Goal: Use online tool/utility: Utilize a website feature to perform a specific function

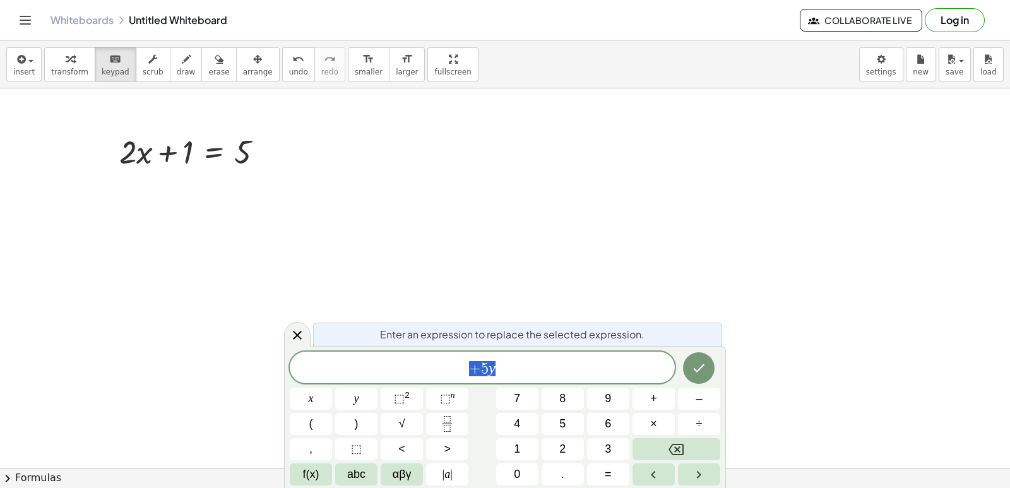
scroll to position [9999, 0]
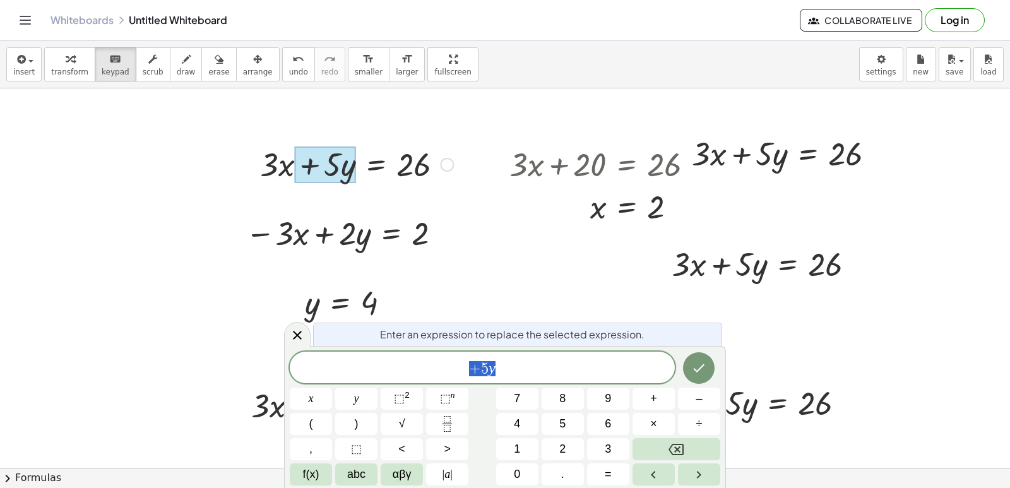
drag, startPoint x: 434, startPoint y: 166, endPoint x: 427, endPoint y: 166, distance: 7.6
click at [432, 166] on div at bounding box center [357, 163] width 206 height 43
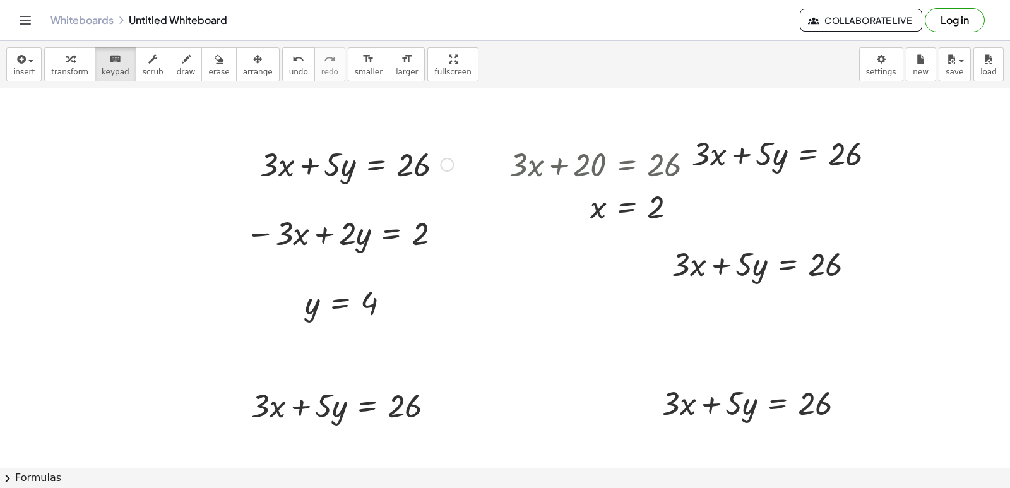
click at [208, 73] on span "erase" at bounding box center [218, 72] width 21 height 9
click at [0, 0] on div at bounding box center [0, 0] width 0 height 0
click at [210, 84] on div "insert select one: Math Expression Function Text Youtube Video Graphing Geometr…" at bounding box center [505, 64] width 1010 height 47
drag, startPoint x: 323, startPoint y: 169, endPoint x: 315, endPoint y: 166, distance: 8.0
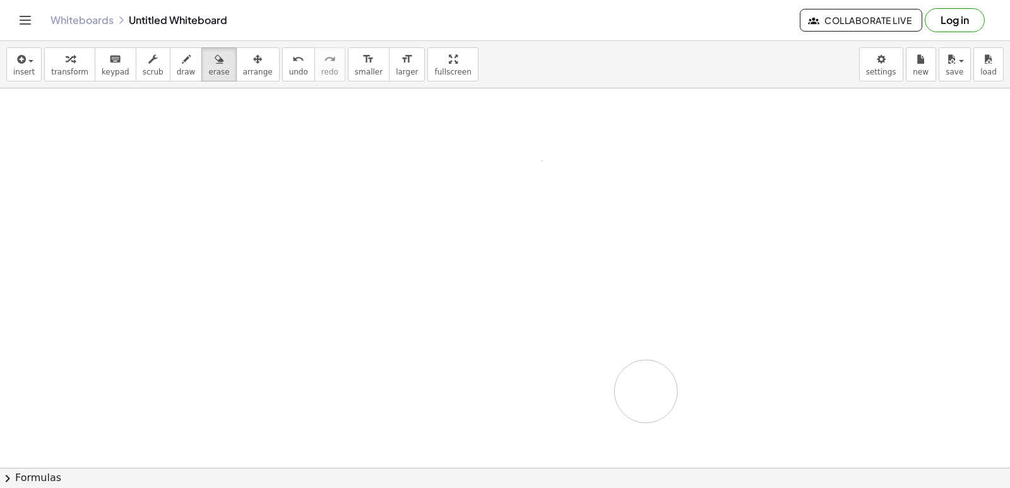
drag, startPoint x: 277, startPoint y: 168, endPoint x: 566, endPoint y: 359, distance: 346.3
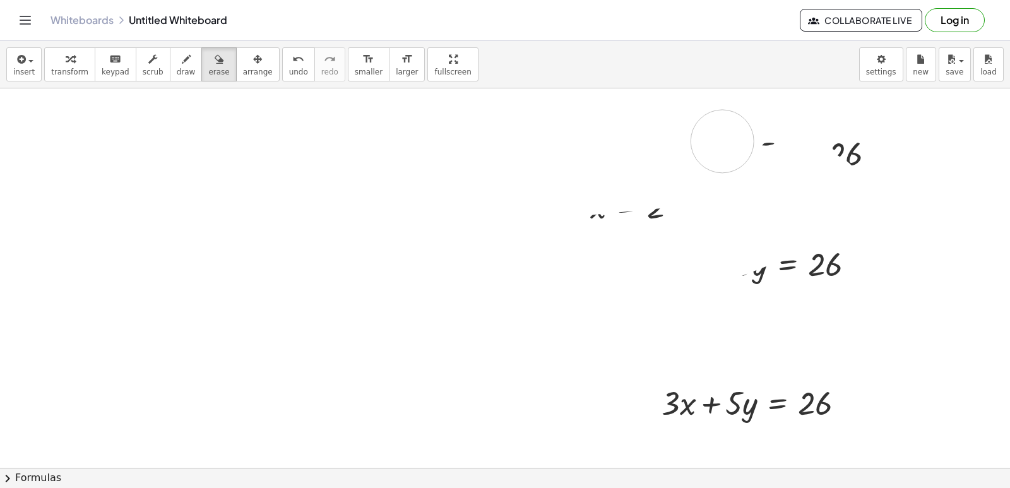
drag, startPoint x: 157, startPoint y: 270, endPoint x: 428, endPoint y: 244, distance: 272.1
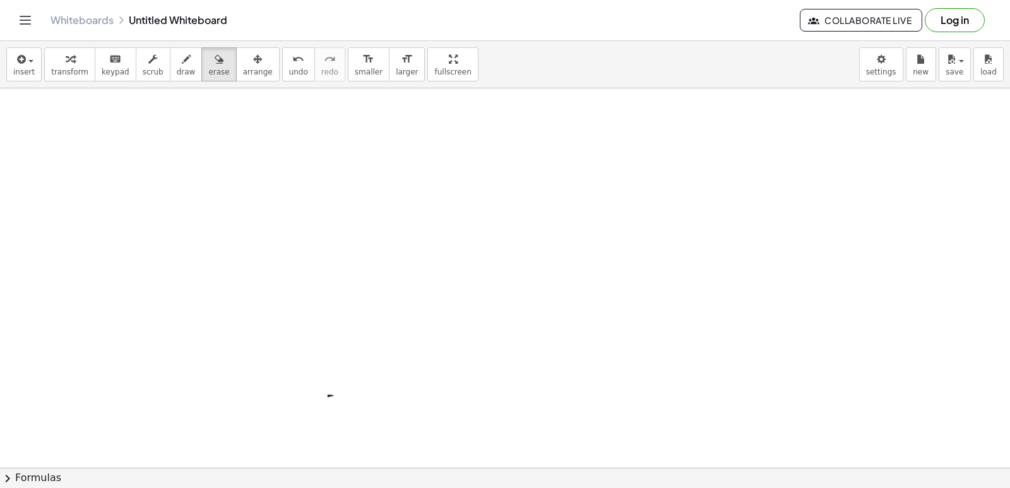
drag, startPoint x: 789, startPoint y: 228, endPoint x: 165, endPoint y: 478, distance: 672.6
click at [107, 487] on html "Graspable Math Activities Get Started Activity Bank Assigned Work Classes White…" at bounding box center [505, 244] width 1010 height 488
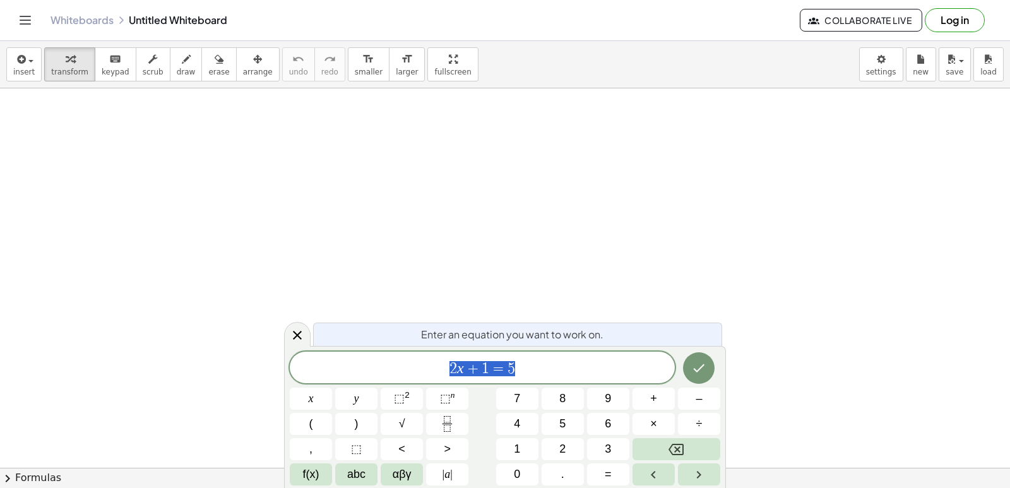
click at [66, 57] on icon "button" at bounding box center [70, 59] width 9 height 15
click at [884, 71] on body "Graspable Math Activities Get Started Activity Bank Assigned Work Classes White…" at bounding box center [505, 244] width 1010 height 488
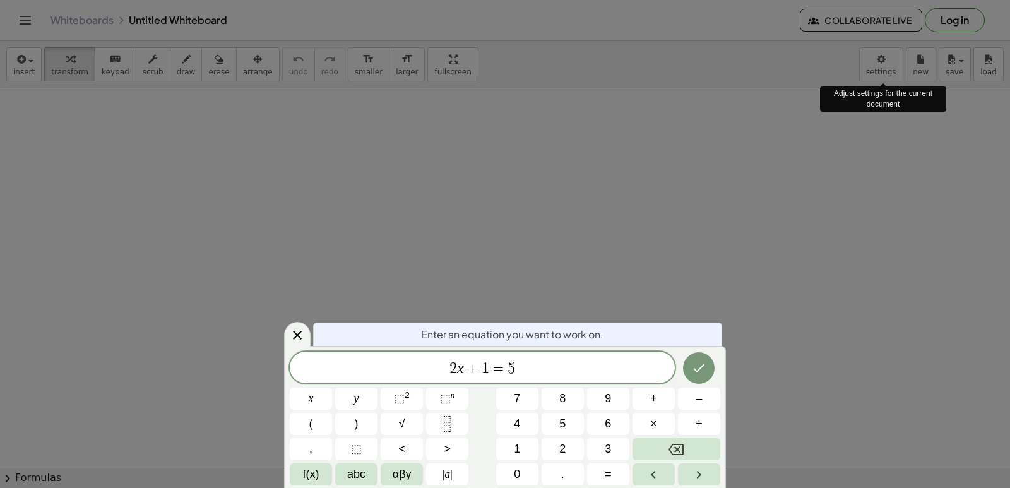
click at [429, 415] on button "Fraction" at bounding box center [447, 424] width 42 height 22
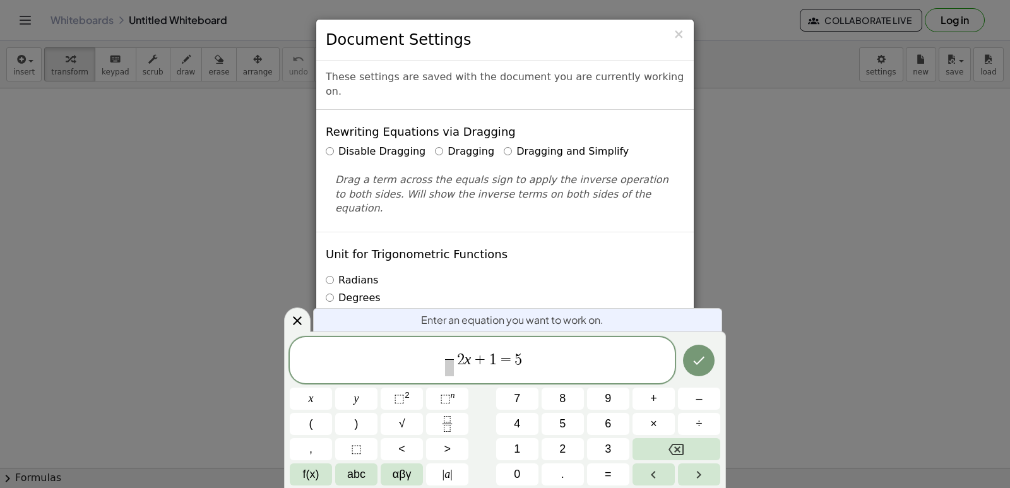
click at [350, 273] on label "Radians" at bounding box center [352, 280] width 52 height 15
click at [679, 37] on span "×" at bounding box center [678, 34] width 11 height 15
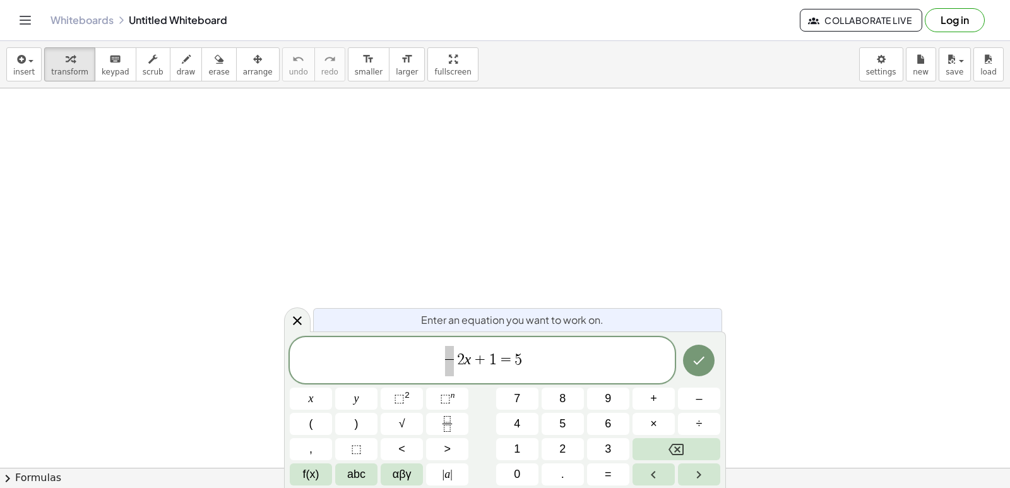
drag, startPoint x: 609, startPoint y: 364, endPoint x: 629, endPoint y: 384, distance: 28.6
click at [612, 364] on span "​ 2 x + 1 = 5 ​" at bounding box center [482, 361] width 385 height 33
click at [693, 441] on button "Backspace" at bounding box center [677, 449] width 88 height 22
click at [693, 438] on div "​ 2 x + 1 = ​ x y ⬚ 2 ⬚ n 7 8 9 + – ( ) √ 4 5 6 × ÷ , ⬚ < > 1 2 3 f(x) abc αβγ …" at bounding box center [505, 411] width 431 height 149
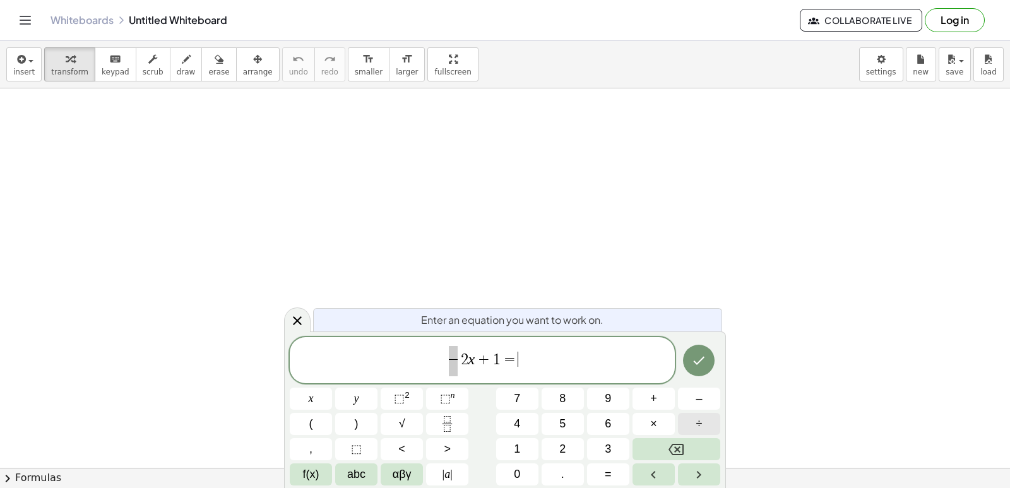
click at [693, 435] on div "​ 2 x + 1 = ​ x y ⬚ 2 ⬚ n 7 8 9 + – ( ) √ 4 5 6 × ÷ , ⬚ < > 1 2 3 f(x) abc αβγ …" at bounding box center [505, 411] width 431 height 149
drag, startPoint x: 693, startPoint y: 435, endPoint x: 686, endPoint y: 444, distance: 11.4
click at [691, 439] on div "​ 2 x + 1 = x y ⬚ 2 ⬚ n 7 8 9 + – ( ) √ 4 5 6 × ÷ , ⬚ < > 1 2 3 f(x) abc αβγ | …" at bounding box center [505, 411] width 431 height 149
click at [689, 446] on button "Backspace" at bounding box center [677, 449] width 88 height 22
click at [688, 448] on button "Backspace" at bounding box center [677, 449] width 88 height 22
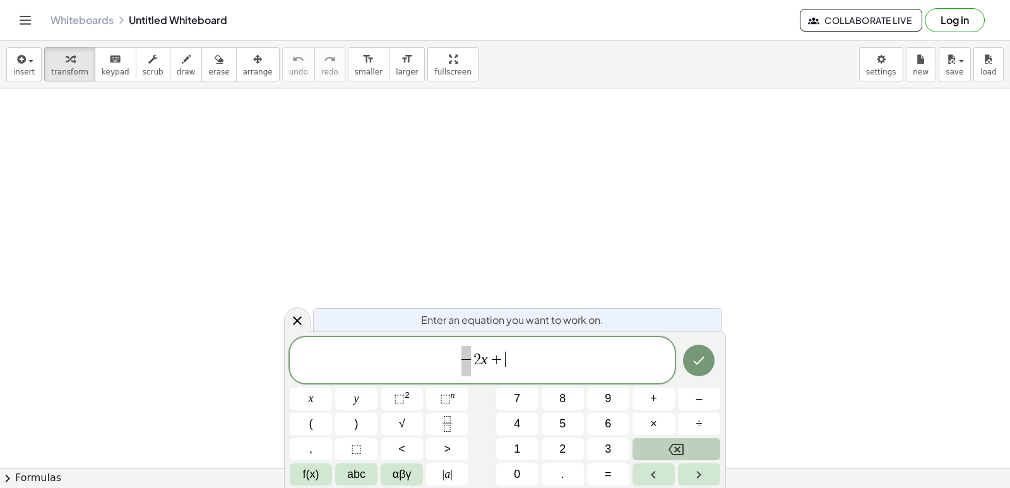
click at [686, 448] on button "Backspace" at bounding box center [677, 449] width 88 height 22
click at [685, 450] on button "Backspace" at bounding box center [677, 449] width 88 height 22
click at [684, 451] on button "Backspace" at bounding box center [677, 449] width 88 height 22
click at [681, 451] on icon "Backspace" at bounding box center [676, 449] width 15 height 11
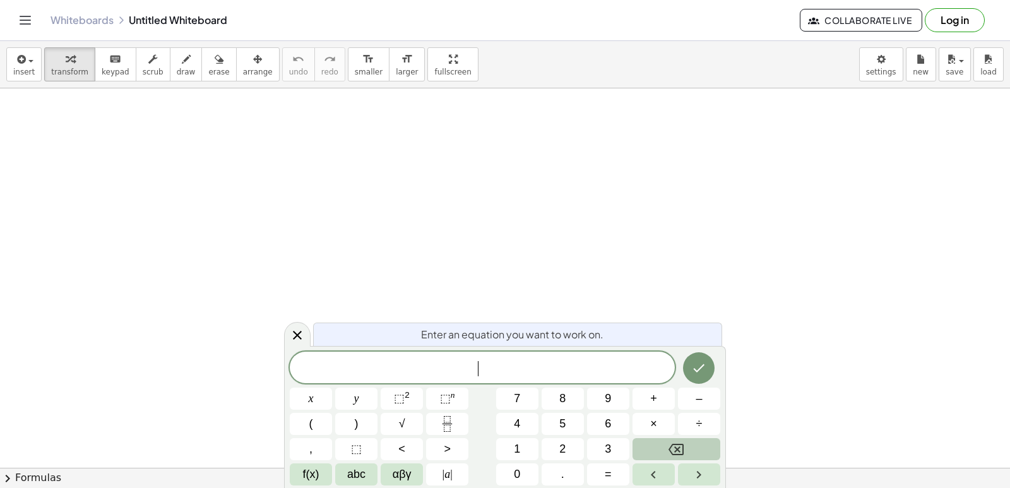
click at [679, 454] on icon "Backspace" at bounding box center [676, 449] width 15 height 15
click at [367, 396] on button "y" at bounding box center [356, 399] width 42 height 22
click at [610, 479] on span "=" at bounding box center [608, 474] width 7 height 17
click at [678, 455] on icon "Backspace" at bounding box center [676, 449] width 15 height 15
click at [651, 401] on span "+" at bounding box center [653, 398] width 7 height 17
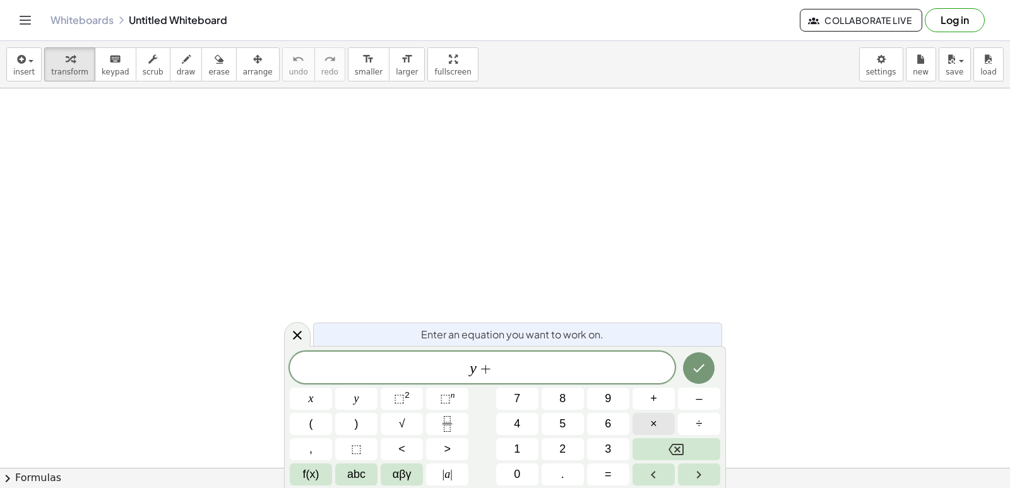
click at [648, 425] on button "×" at bounding box center [654, 424] width 42 height 22
click at [685, 448] on button "Backspace" at bounding box center [677, 449] width 88 height 22
click at [574, 454] on button "2" at bounding box center [563, 449] width 42 height 22
click at [674, 427] on button "×" at bounding box center [654, 424] width 42 height 22
click at [610, 475] on span "=" at bounding box center [608, 474] width 7 height 17
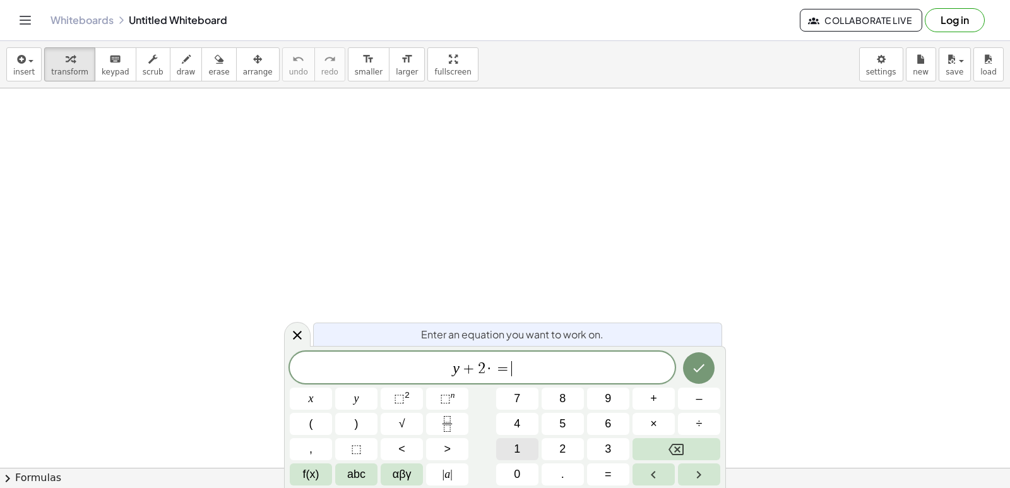
click at [513, 451] on button "1" at bounding box center [517, 449] width 42 height 22
click at [517, 469] on button "0" at bounding box center [517, 474] width 42 height 22
click at [690, 478] on button "Right arrow" at bounding box center [699, 474] width 42 height 22
click at [694, 470] on icon "Right arrow" at bounding box center [698, 474] width 15 height 15
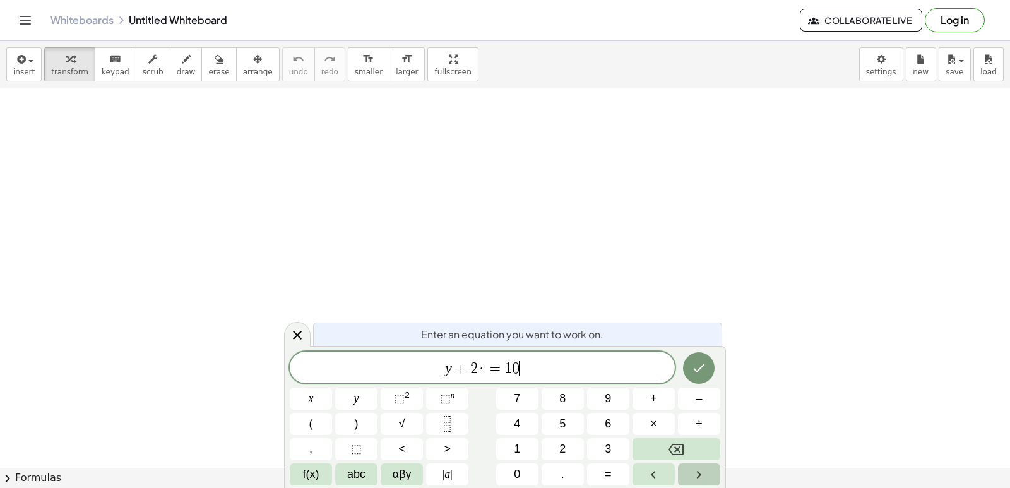
click at [696, 470] on icon "Right arrow" at bounding box center [698, 474] width 15 height 15
click at [703, 369] on icon "Done" at bounding box center [698, 367] width 15 height 15
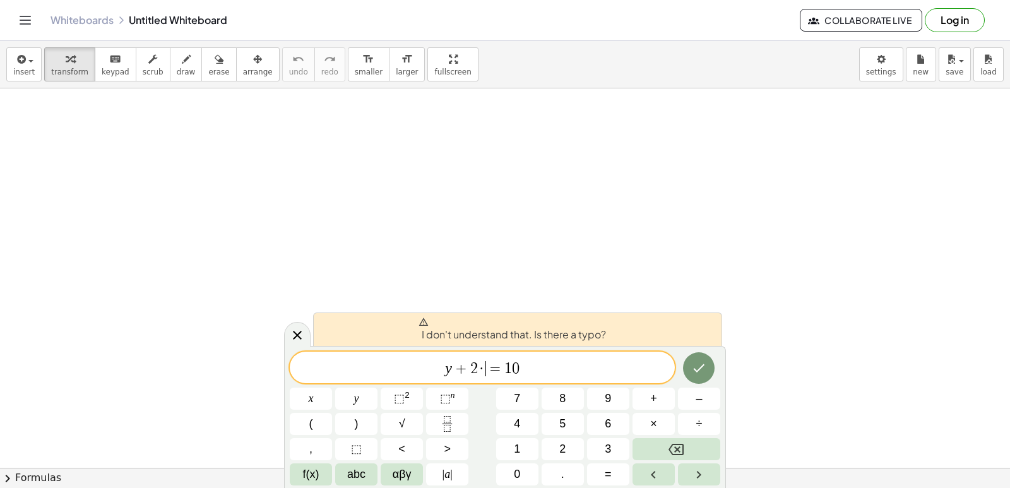
click at [484, 371] on span "·" at bounding box center [482, 368] width 9 height 15
click at [678, 451] on icon "Backspace" at bounding box center [676, 449] width 15 height 15
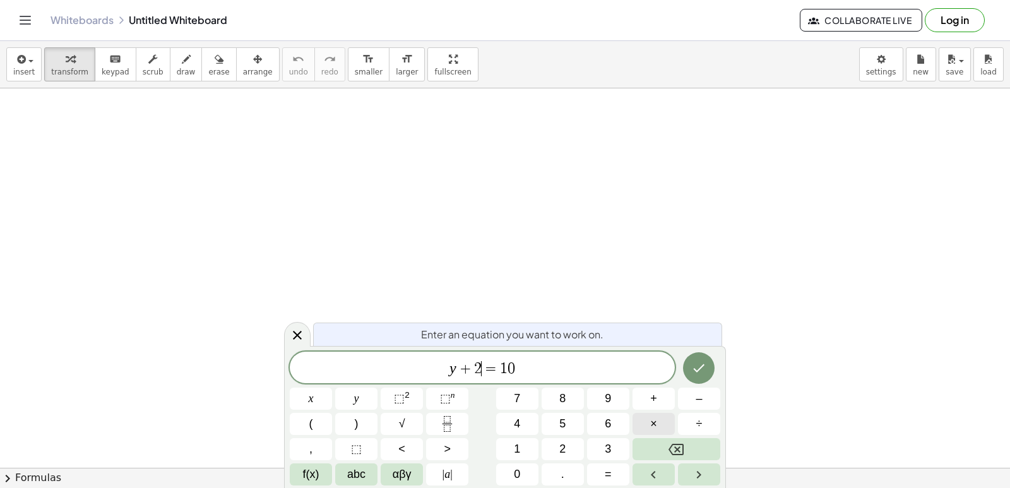
click at [649, 417] on button "×" at bounding box center [654, 424] width 42 height 22
click at [673, 442] on button "Backspace" at bounding box center [677, 449] width 88 height 22
click at [895, 53] on body "Graspable Math Activities Get Started Activity Bank Assigned Work Classes White…" at bounding box center [505, 244] width 1010 height 488
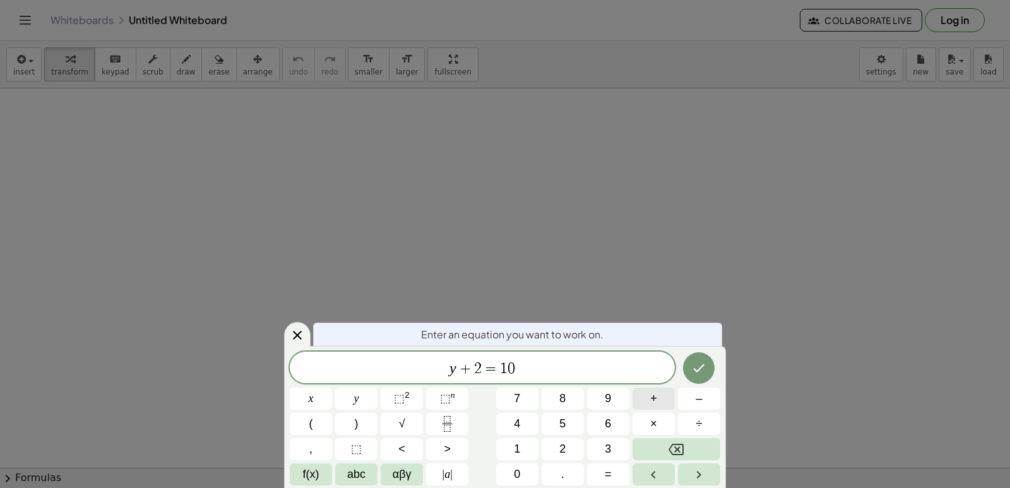
click at [664, 412] on div "y + 2 ​ = 1 0 x y ⬚ 2 ⬚ n 7 8 9 + – ( ) √ 4 5 6 × ÷ , ⬚ < > 1 2 3 f(x) abc αβγ …" at bounding box center [505, 419] width 431 height 134
click at [660, 431] on button "×" at bounding box center [654, 424] width 42 height 22
click at [661, 427] on button "×" at bounding box center [654, 424] width 42 height 22
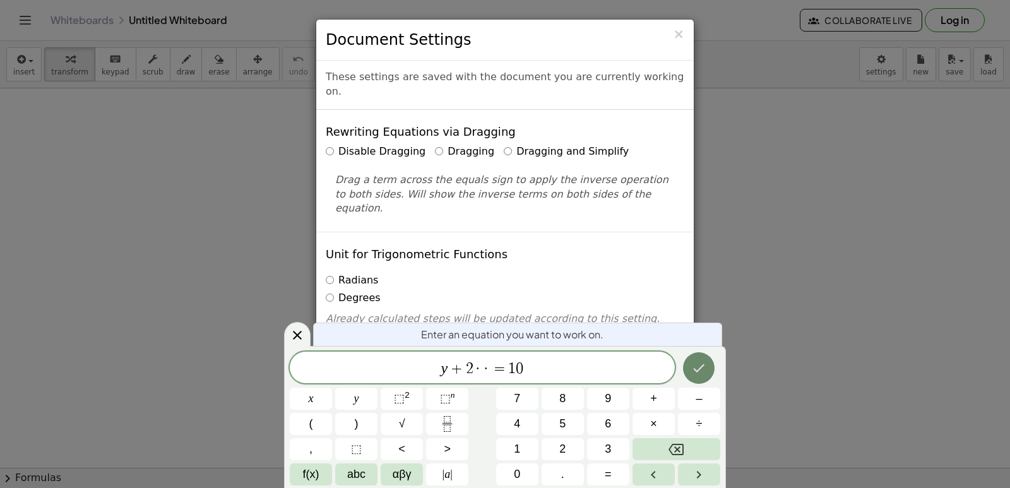
click at [710, 369] on button "Done" at bounding box center [699, 368] width 32 height 32
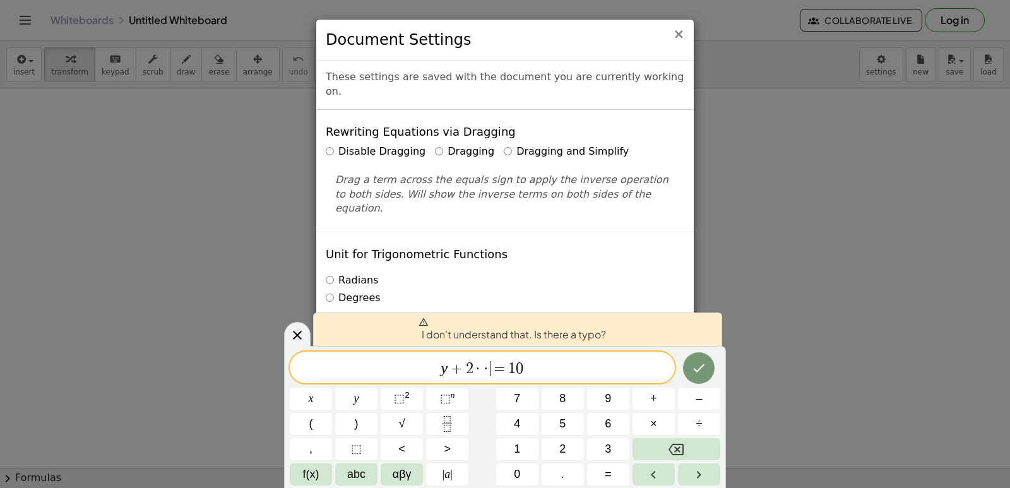
click at [681, 33] on span "×" at bounding box center [678, 34] width 11 height 15
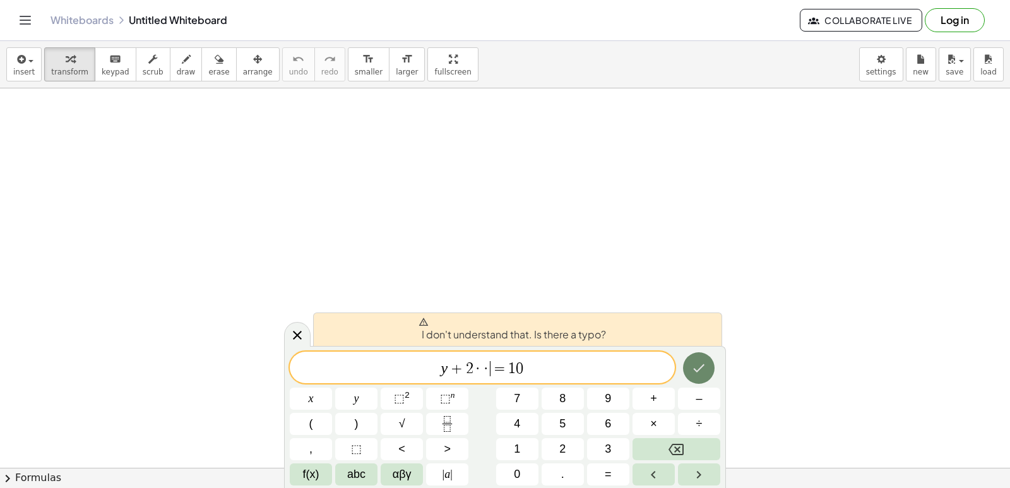
click at [695, 351] on div "I don't understand that. Is there a typo? y + 2 · · ​ = 1 0 x y ⬚ 2 ⬚ n 7 8 9 +…" at bounding box center [505, 417] width 442 height 142
click at [712, 436] on div "y + 2 · · ​ = 1 0 x y ⬚ 2 ⬚ n 7 8 9 + – ( ) √ 4 5 6 × ÷ , ⬚ < > 1 2 3 f(x) abc …" at bounding box center [505, 419] width 431 height 134
click at [539, 367] on span "y + 2 · · = 1 0 ​" at bounding box center [482, 369] width 385 height 18
click at [667, 450] on button "Backspace" at bounding box center [677, 449] width 88 height 22
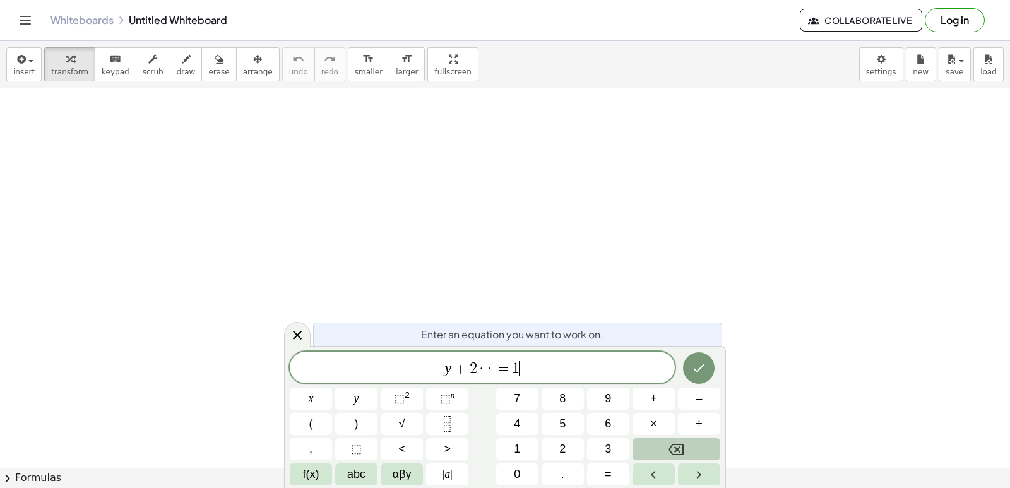
click at [668, 448] on button "Backspace" at bounding box center [677, 449] width 88 height 22
click at [669, 449] on icon "Backspace" at bounding box center [676, 449] width 15 height 15
click at [670, 450] on icon "Backspace" at bounding box center [676, 449] width 15 height 11
click at [671, 454] on icon "Backspace" at bounding box center [676, 449] width 15 height 15
click at [671, 455] on icon "Backspace" at bounding box center [676, 449] width 15 height 15
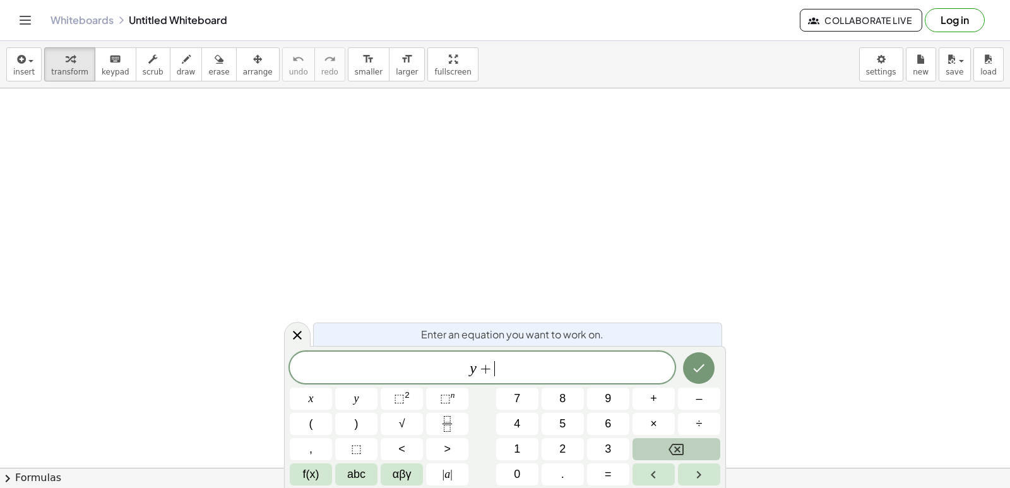
click at [672, 455] on icon "Backspace" at bounding box center [676, 449] width 15 height 15
click at [672, 458] on button "Backspace" at bounding box center [677, 449] width 88 height 22
click at [673, 465] on div "​ x y ⬚ 2 ⬚ n 7 8 9 + – ( ) √ 4 5 6 × ÷ , ⬚ < > 1 2 3 f(x) abc αβγ | a | 0 . =" at bounding box center [505, 419] width 431 height 134
click at [673, 469] on button "Left arrow" at bounding box center [654, 474] width 42 height 22
click at [673, 467] on button "Left arrow" at bounding box center [654, 474] width 42 height 22
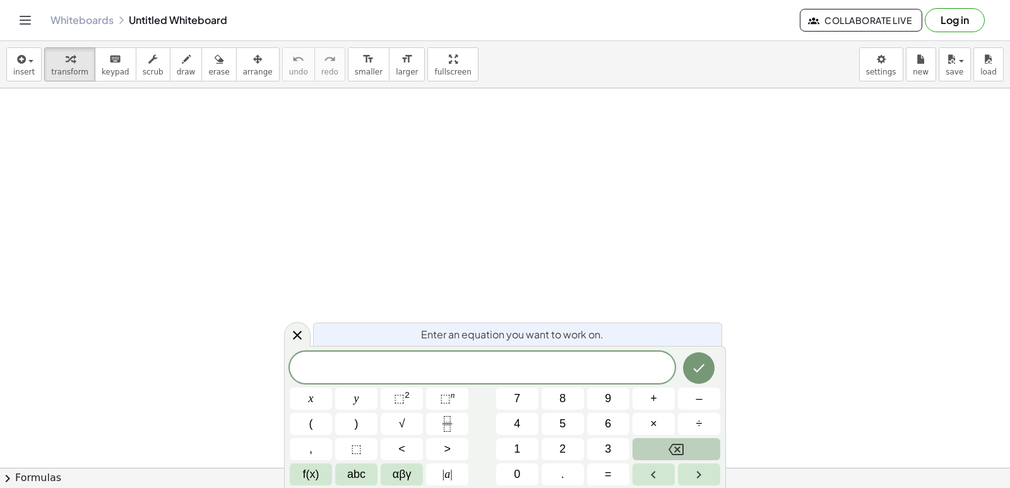
click at [673, 461] on div "​ x y ⬚ 2 ⬚ n 7 8 9 + – ( ) √ 4 5 6 × ÷ , ⬚ < > 1 2 3 f(x) abc αβγ | a | 0 . =" at bounding box center [505, 419] width 431 height 134
click at [673, 460] on div "​ x y ⬚ 2 ⬚ n 7 8 9 + – ( ) √ 4 5 6 × ÷ , ⬚ < > 1 2 3 f(x) abc αβγ | a | 0 . =" at bounding box center [505, 419] width 431 height 134
drag, startPoint x: 528, startPoint y: 158, endPoint x: 500, endPoint y: 191, distance: 43.0
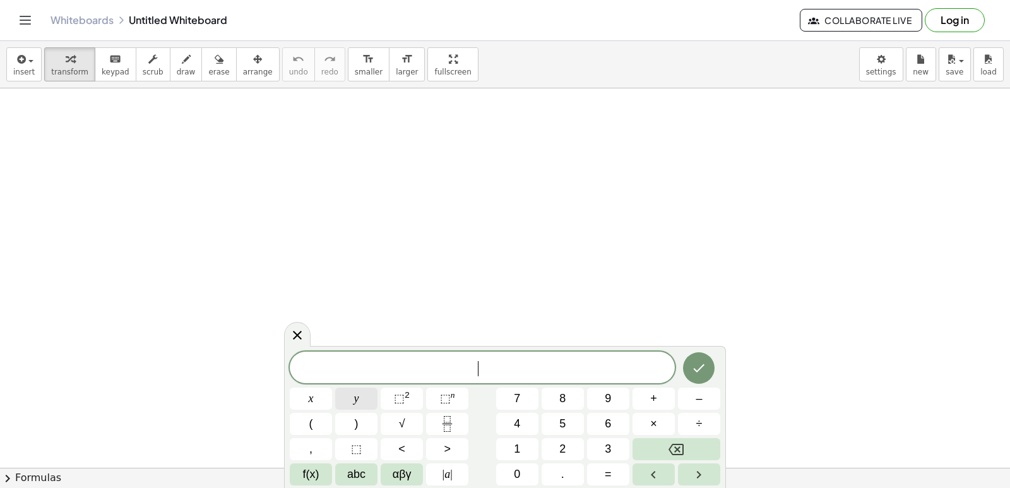
click at [355, 390] on button "y" at bounding box center [356, 399] width 42 height 22
click at [699, 395] on button "–" at bounding box center [699, 399] width 42 height 22
click at [558, 424] on button "5" at bounding box center [563, 424] width 42 height 22
click at [633, 418] on button "×" at bounding box center [654, 424] width 42 height 22
click at [665, 446] on button "Backspace" at bounding box center [677, 449] width 88 height 22
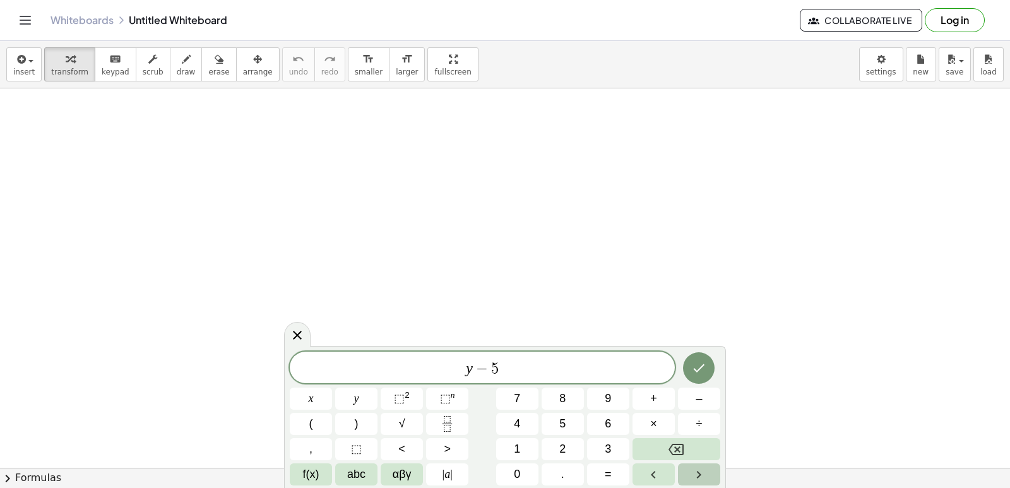
click at [687, 480] on button "Right arrow" at bounding box center [699, 474] width 42 height 22
click at [690, 463] on div "y − 5 ​ x y ⬚ 2 ⬚ n 7 8 9 + – ( ) √ 4 5 6 × ÷ , ⬚ < > 1 2 3 f(x) abc αβγ | a | …" at bounding box center [505, 419] width 431 height 134
click at [693, 465] on div "y − 5 ​ x y ⬚ 2 ⬚ n 7 8 9 + – ( ) √ 4 5 6 × ÷ , ⬚ < > 1 2 3 f(x) abc αβγ | a | …" at bounding box center [505, 419] width 431 height 134
click at [710, 453] on button "Backspace" at bounding box center [677, 449] width 88 height 22
drag, startPoint x: 720, startPoint y: 437, endPoint x: 751, endPoint y: 427, distance: 32.5
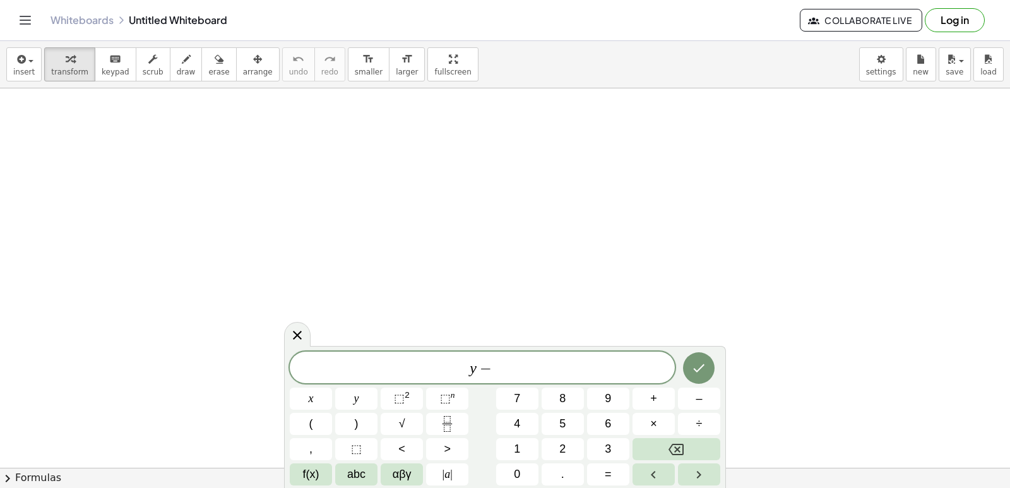
click at [722, 436] on div "y − x y ⬚ 2 ⬚ n 7 8 9 + – ( ) √ 4 5 6 × ÷ , ⬚ < > 1 2 3 f(x) abc αβγ | a | 0 . =" at bounding box center [505, 417] width 442 height 142
click at [679, 453] on icon "Backspace" at bounding box center [676, 449] width 15 height 15
click at [677, 451] on icon "Backspace" at bounding box center [676, 449] width 15 height 15
click at [678, 451] on icon "Backspace" at bounding box center [676, 449] width 15 height 15
click at [681, 443] on button "Backspace" at bounding box center [677, 449] width 88 height 22
